Goal: Task Accomplishment & Management: Manage account settings

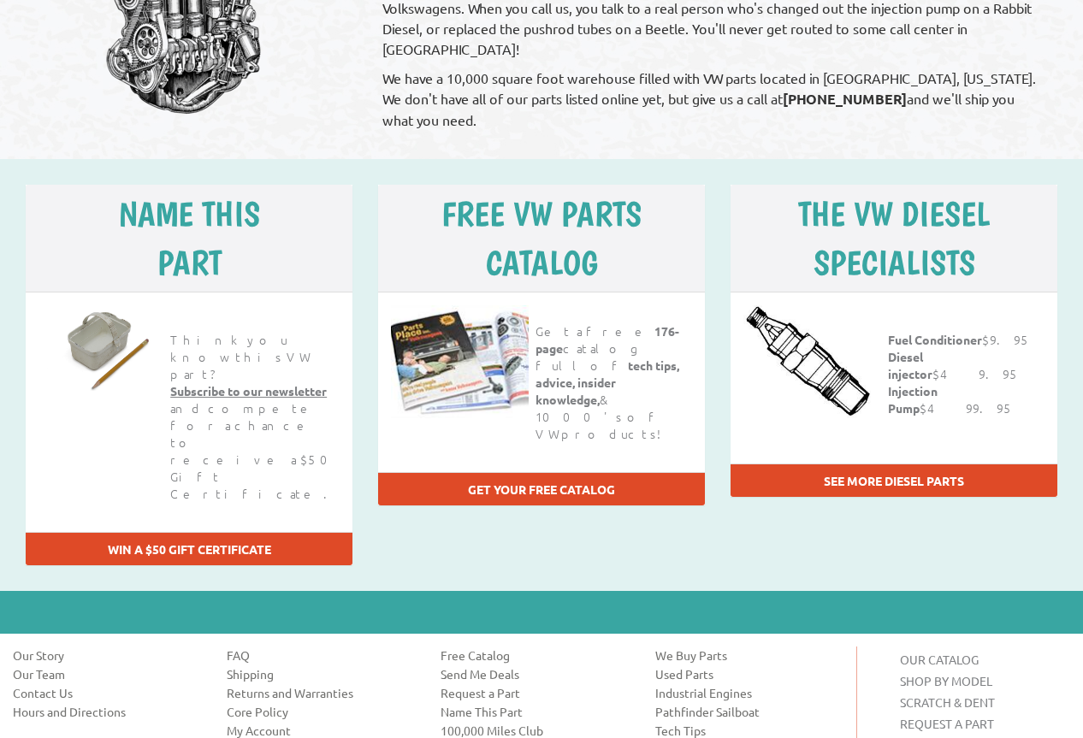
scroll to position [665, 0]
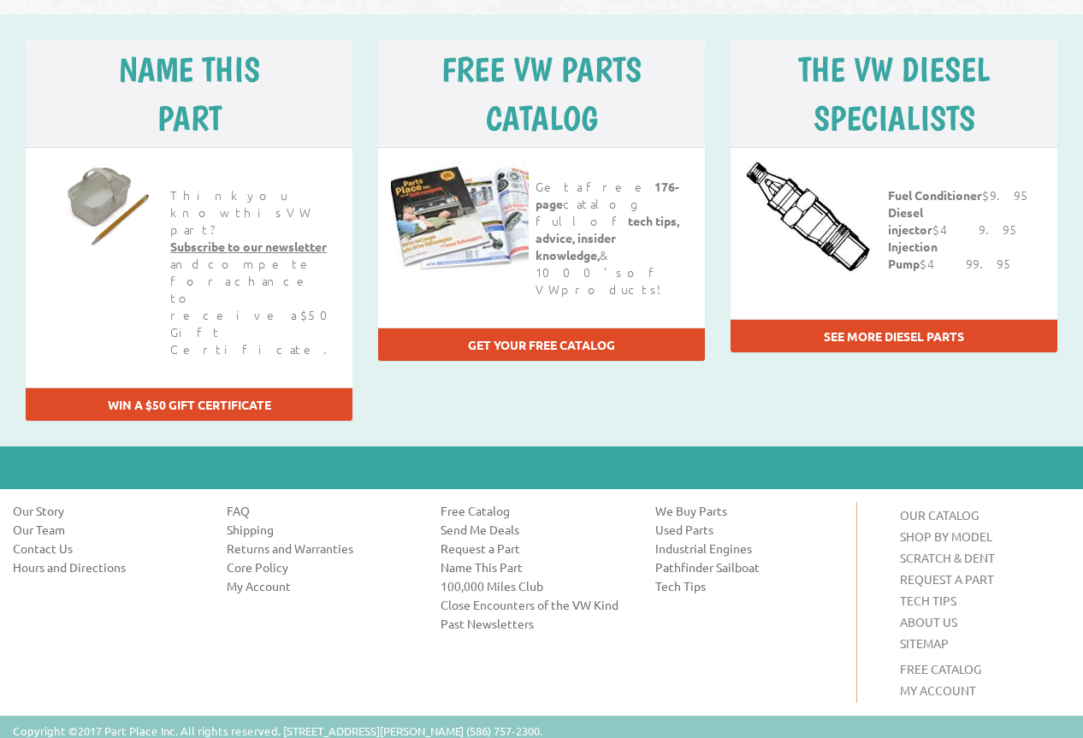
click at [924, 682] on h6 "MY ACCOUNT" at bounding box center [978, 690] width 157 height 17
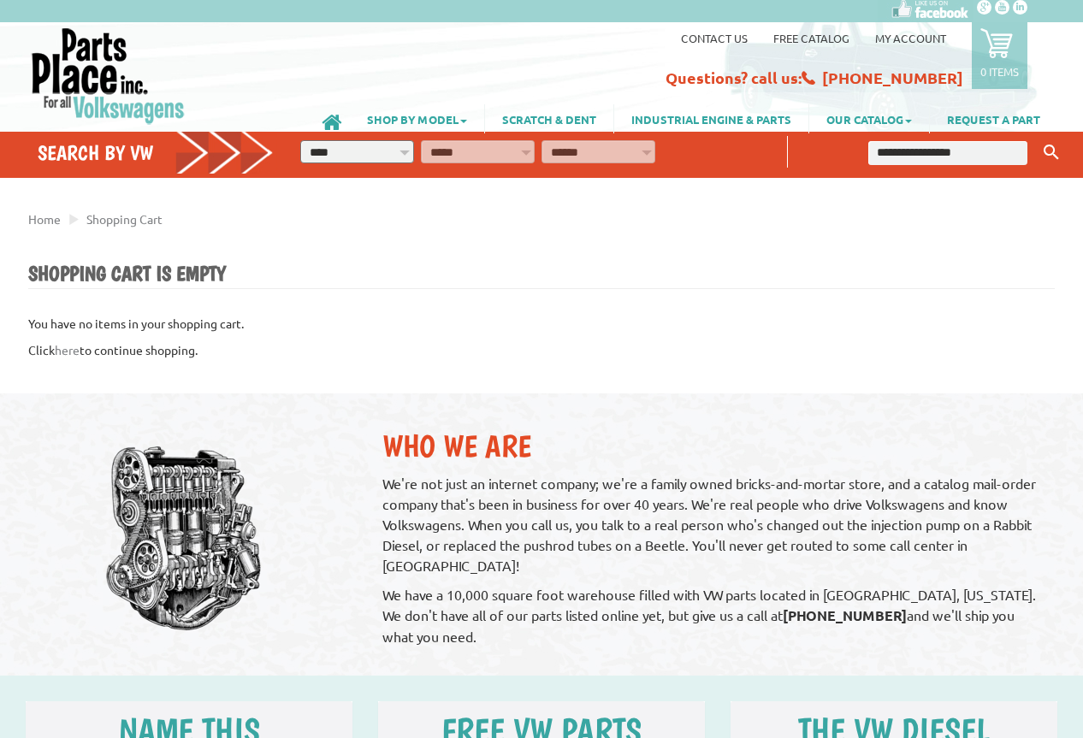
scroll to position [0, 0]
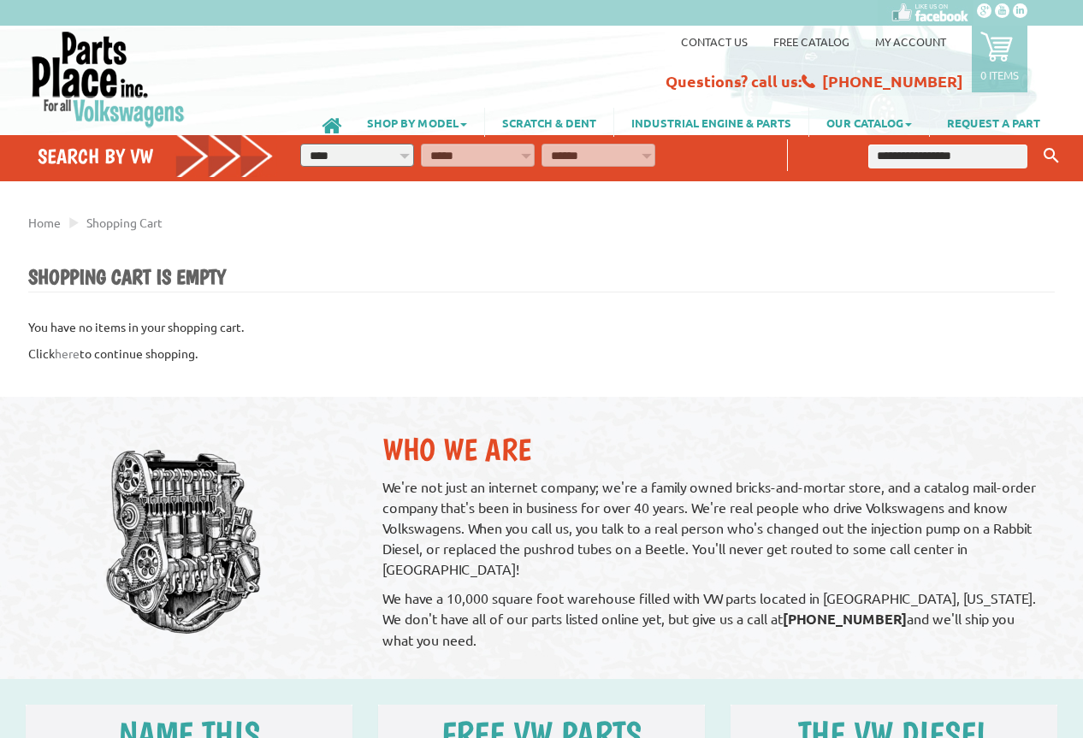
click at [883, 155] on input "text" at bounding box center [947, 157] width 159 height 24
type input "**********"
click at [1038, 142] on button "Keyword Search" at bounding box center [1051, 156] width 26 height 28
click at [1049, 153] on icon "Keyword Search" at bounding box center [1050, 155] width 15 height 15
click at [910, 34] on link "My Account" at bounding box center [910, 41] width 71 height 15
